Goal: Find specific page/section: Find specific page/section

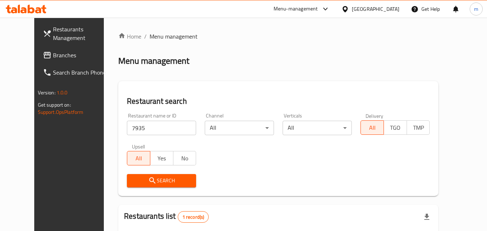
scroll to position [72, 0]
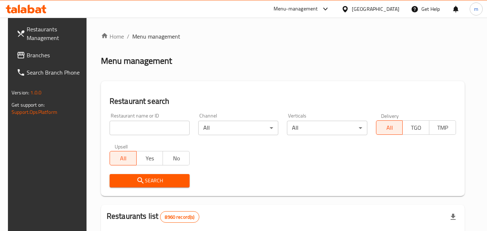
click at [352, 5] on div at bounding box center [346, 9] width 10 height 8
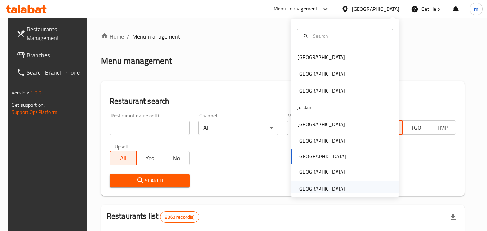
click at [316, 193] on div "[GEOGRAPHIC_DATA]" at bounding box center [321, 189] width 48 height 8
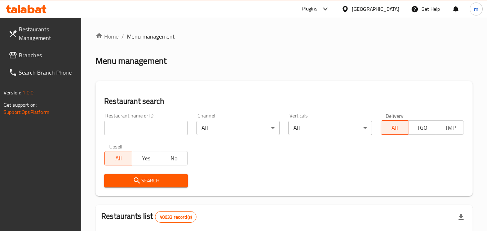
click at [41, 57] on span "Branches" at bounding box center [47, 55] width 57 height 9
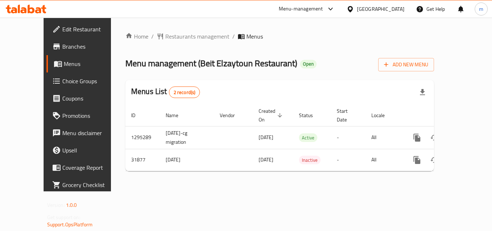
click at [165, 36] on span "Restaurants management" at bounding box center [197, 36] width 64 height 9
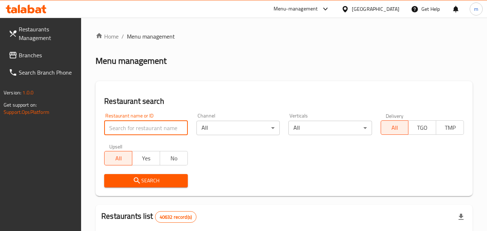
click at [148, 126] on input "search" at bounding box center [145, 128] width 83 height 14
paste input "16325"
type input "16325"
click button "Search" at bounding box center [145, 180] width 83 height 13
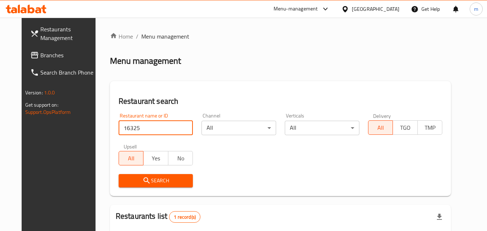
click at [377, 5] on div "[GEOGRAPHIC_DATA]" at bounding box center [376, 9] width 48 height 8
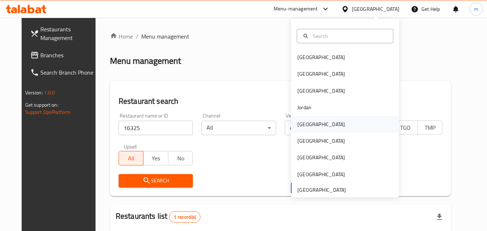
click at [313, 124] on div "[GEOGRAPHIC_DATA]" at bounding box center [321, 124] width 59 height 17
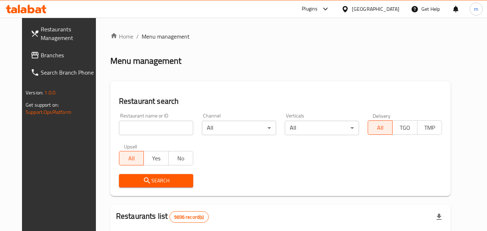
click at [47, 56] on span "Branches" at bounding box center [69, 55] width 57 height 9
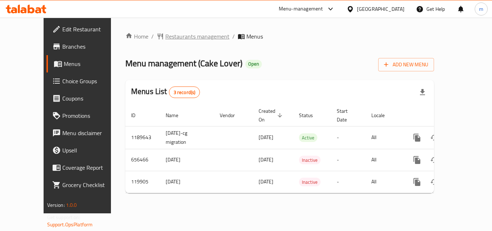
click at [176, 38] on span "Restaurants management" at bounding box center [197, 36] width 64 height 9
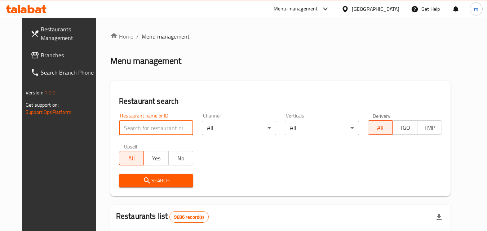
click at [145, 130] on input "search" at bounding box center [156, 128] width 74 height 14
paste input "606626"
type input "606626"
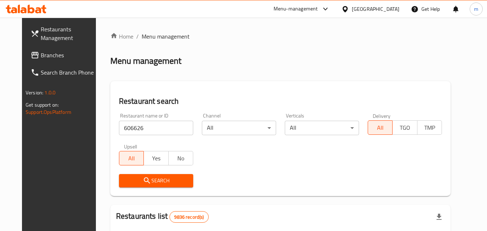
click at [158, 179] on span "Search" at bounding box center [156, 180] width 63 height 9
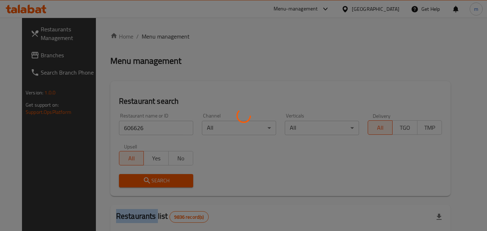
click at [158, 179] on div at bounding box center [243, 115] width 487 height 231
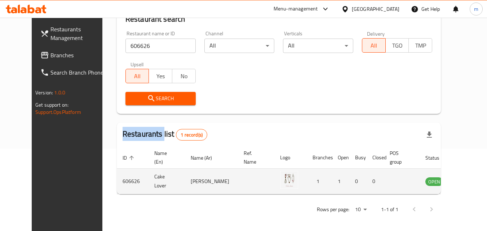
scroll to position [84, 0]
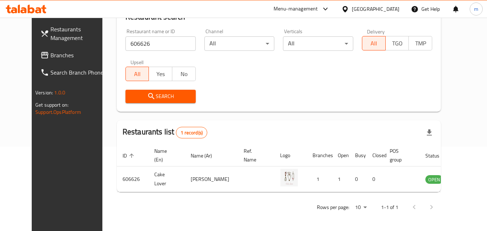
click at [385, 8] on div "[GEOGRAPHIC_DATA]" at bounding box center [376, 9] width 48 height 8
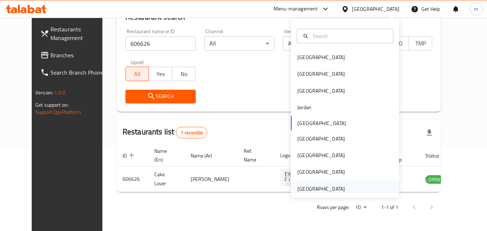
click at [335, 184] on div "[GEOGRAPHIC_DATA]" at bounding box center [321, 189] width 59 height 17
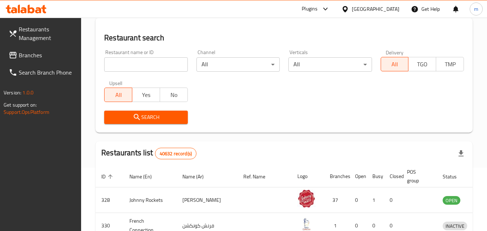
scroll to position [84, 0]
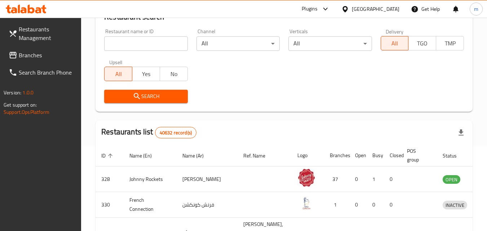
click at [25, 54] on span "Branches" at bounding box center [47, 55] width 57 height 9
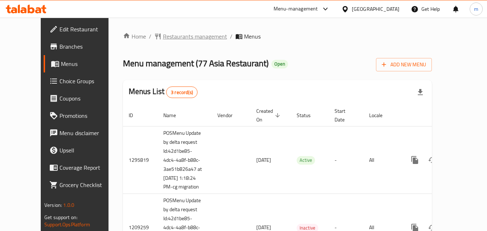
click at [187, 37] on span "Restaurants management" at bounding box center [195, 36] width 64 height 9
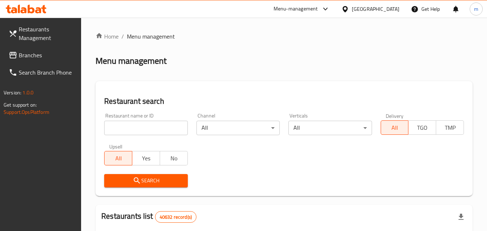
click at [134, 123] on input "search" at bounding box center [145, 128] width 83 height 14
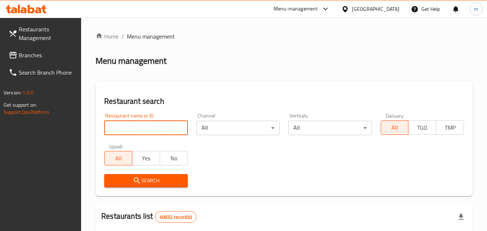
paste input "664075"
type input "664075"
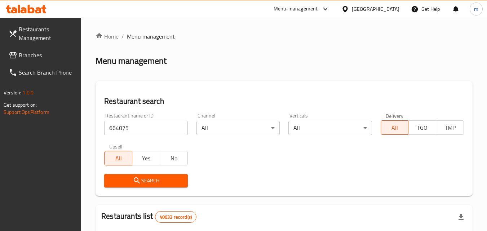
click at [169, 180] on span "Search" at bounding box center [146, 180] width 72 height 9
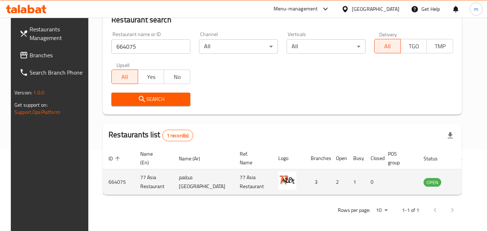
scroll to position [84, 0]
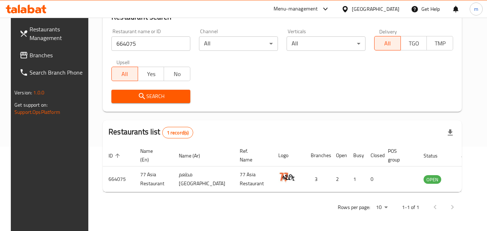
click at [383, 8] on div "United Arab Emirates" at bounding box center [376, 9] width 48 height 8
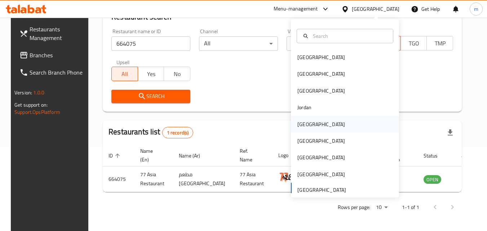
click at [299, 120] on div "[GEOGRAPHIC_DATA]" at bounding box center [321, 124] width 48 height 8
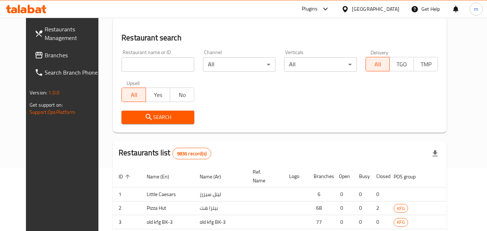
scroll to position [84, 0]
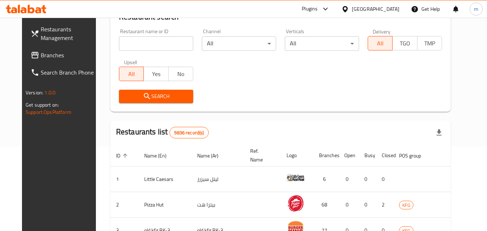
click at [41, 52] on span "Branches" at bounding box center [69, 55] width 57 height 9
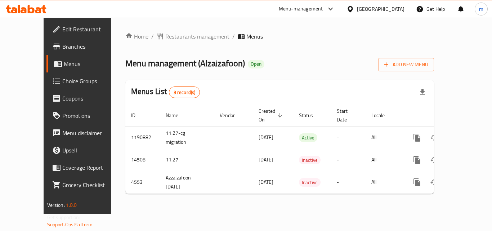
click at [175, 35] on span "Restaurants management" at bounding box center [197, 36] width 64 height 9
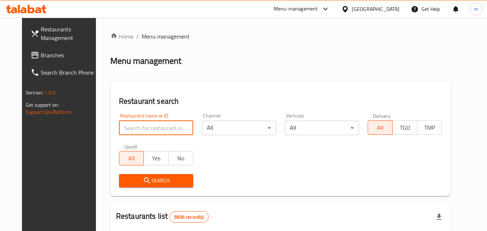
click at [145, 125] on input "search" at bounding box center [156, 128] width 74 height 14
paste input "2880"
type input "2880"
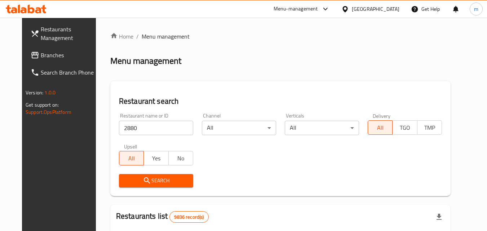
click at [157, 182] on span "Search" at bounding box center [156, 180] width 63 height 9
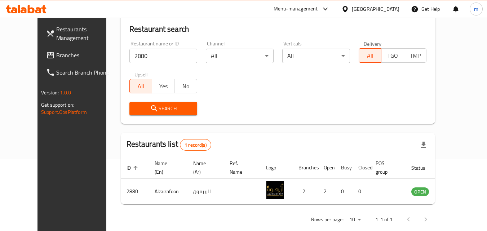
scroll to position [84, 0]
